Goal: Information Seeking & Learning: Find specific fact

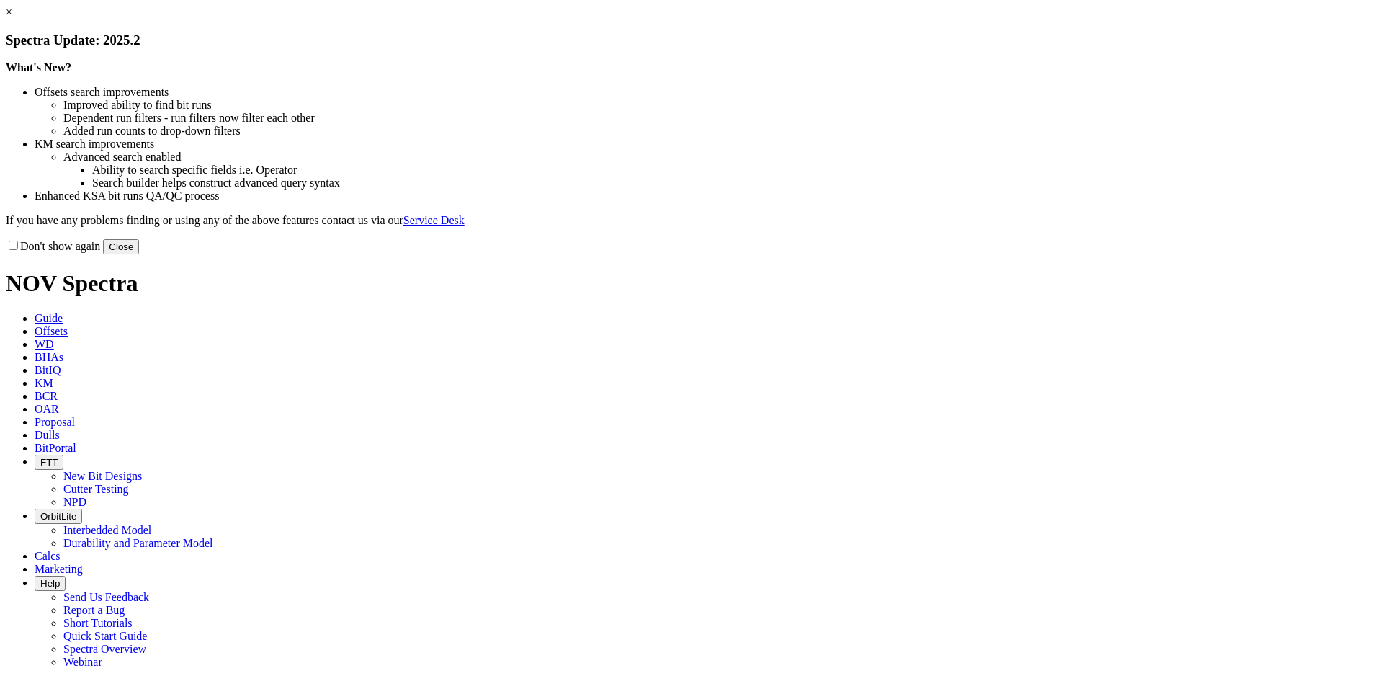
click at [139, 254] on button "Close" at bounding box center [121, 246] width 36 height 15
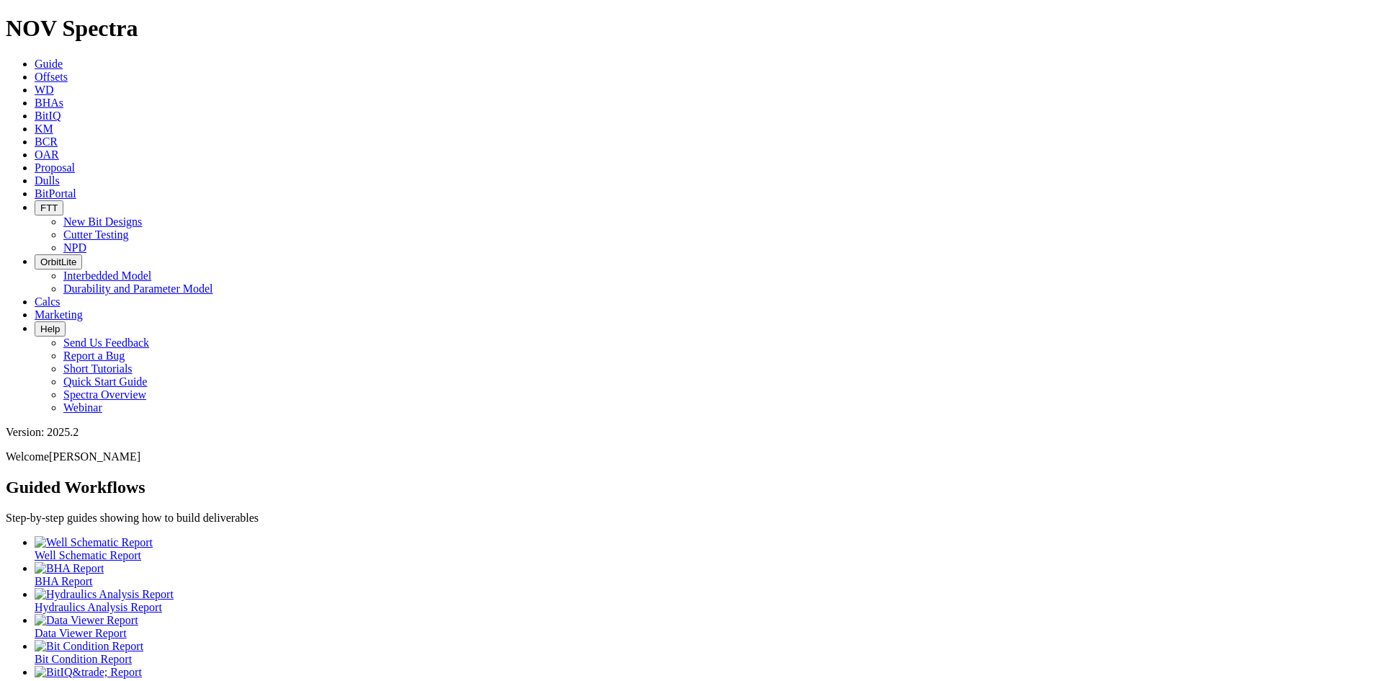
click at [68, 71] on span "Offsets" at bounding box center [51, 77] width 33 height 12
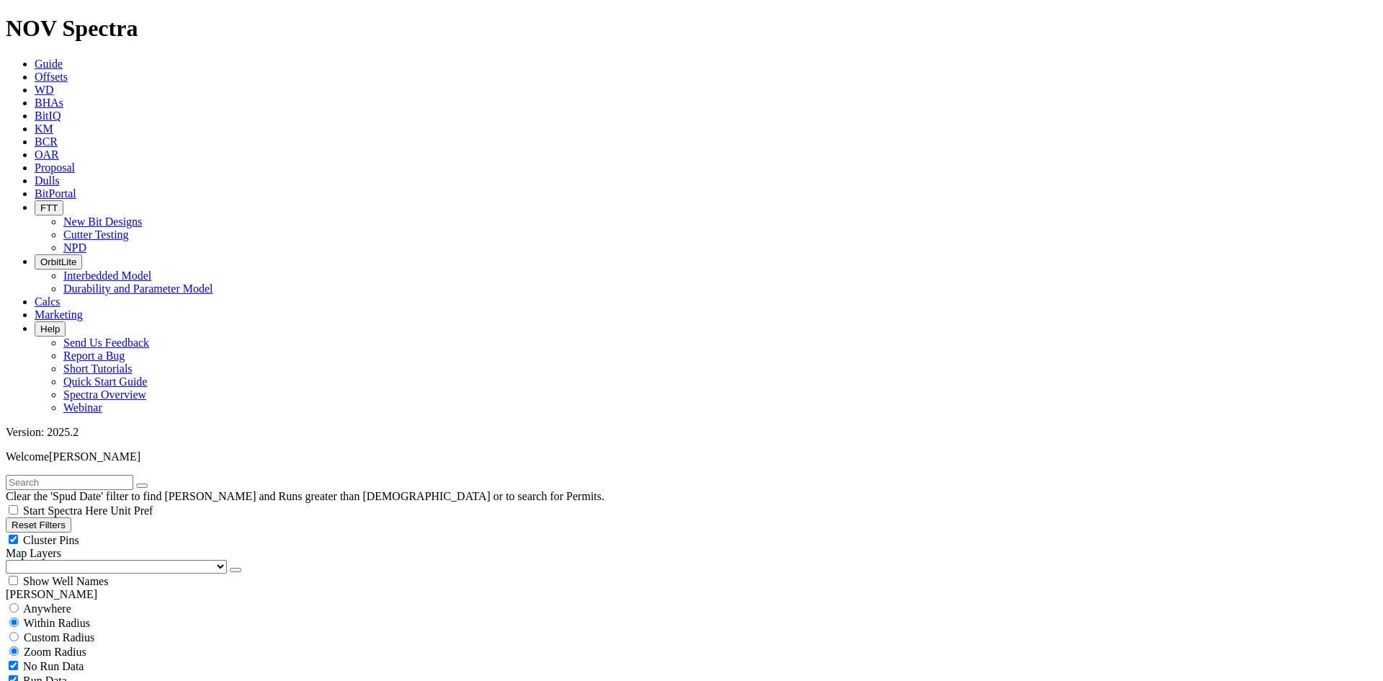
click at [133, 475] on input "text" at bounding box center [70, 482] width 128 height 15
type input "C246-01"
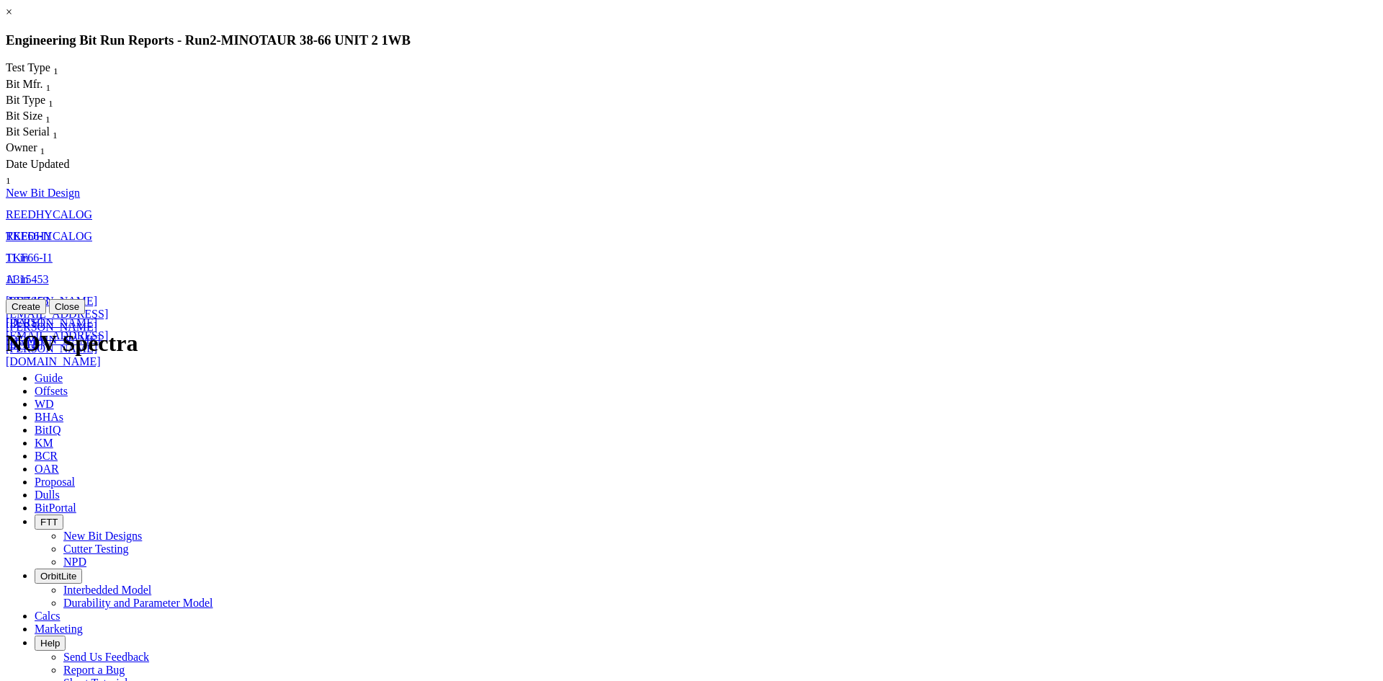
click at [85, 314] on button "Close" at bounding box center [67, 306] width 36 height 15
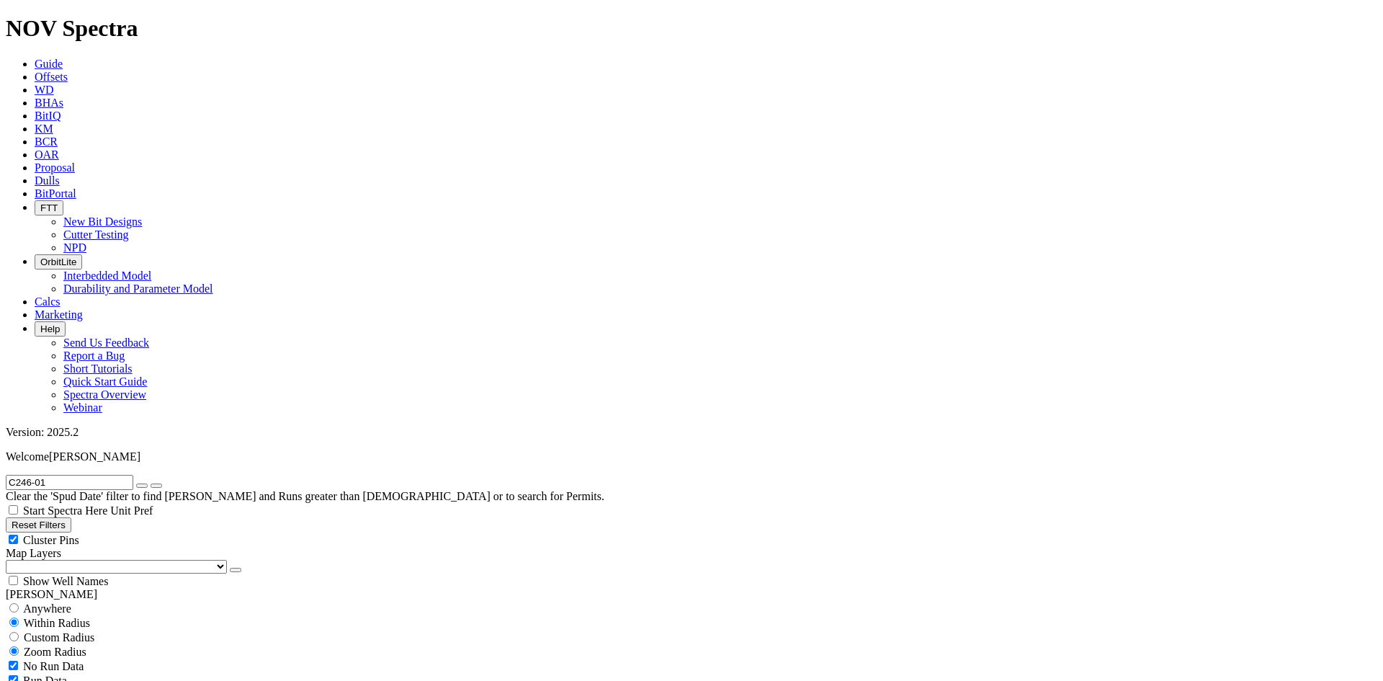
drag, startPoint x: 1318, startPoint y: 432, endPoint x: 1345, endPoint y: 432, distance: 26.7
drag, startPoint x: 1258, startPoint y: 506, endPoint x: 1159, endPoint y: 504, distance: 99.4
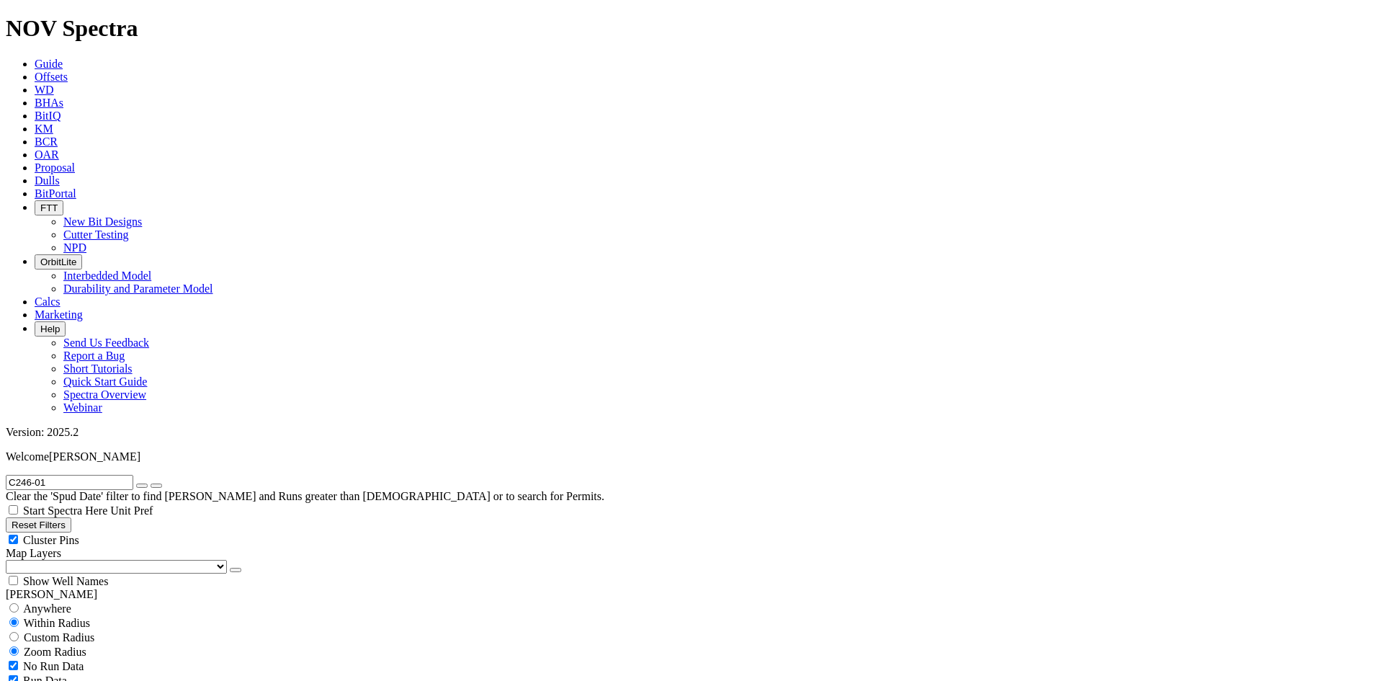
click at [63, 58] on span "Guide" at bounding box center [49, 64] width 28 height 12
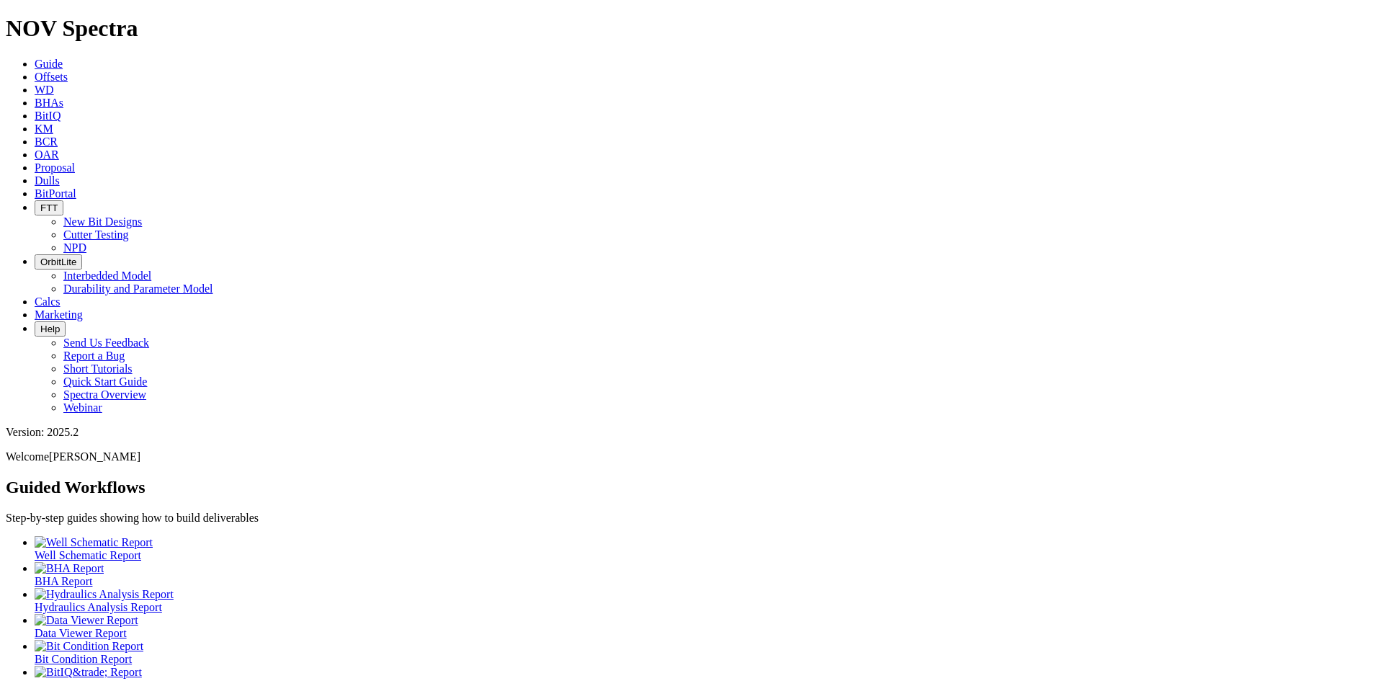
click at [60, 174] on span "Dulls" at bounding box center [47, 180] width 25 height 12
